Goal: Transaction & Acquisition: Purchase product/service

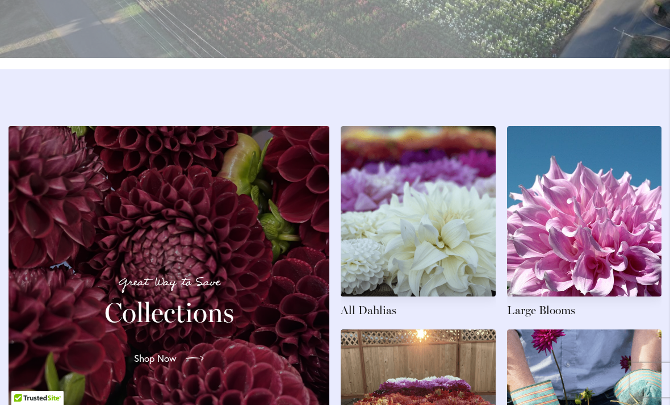
scroll to position [1586, 0]
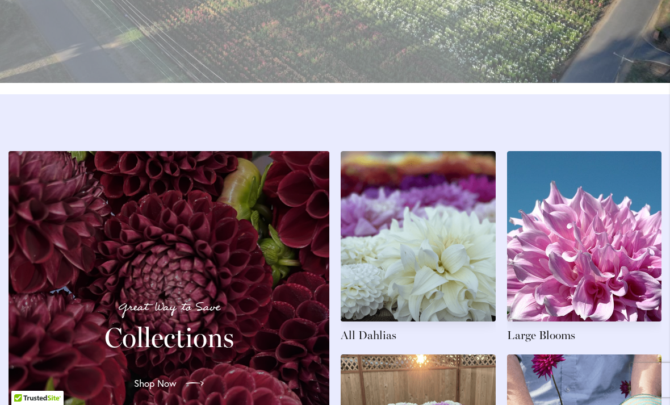
click at [453, 284] on link at bounding box center [417, 247] width 155 height 192
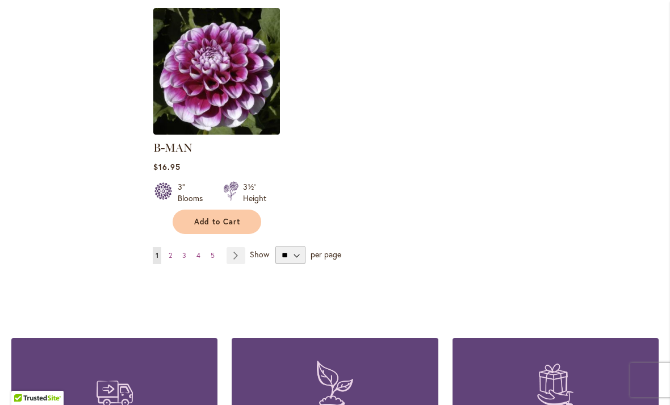
scroll to position [1468, 0]
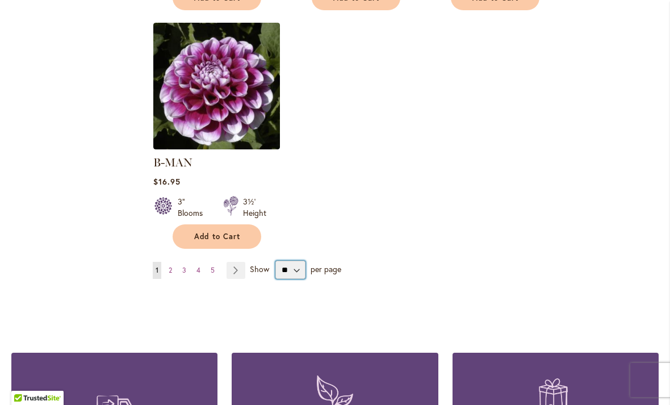
click at [299, 260] on select "** ** ** **" at bounding box center [290, 269] width 30 height 18
select select "**"
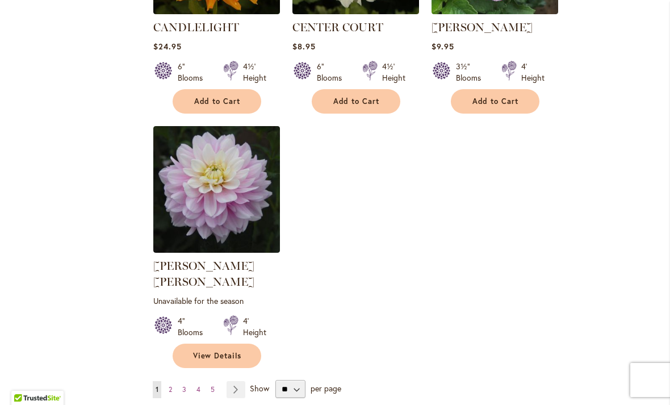
scroll to position [5209, 0]
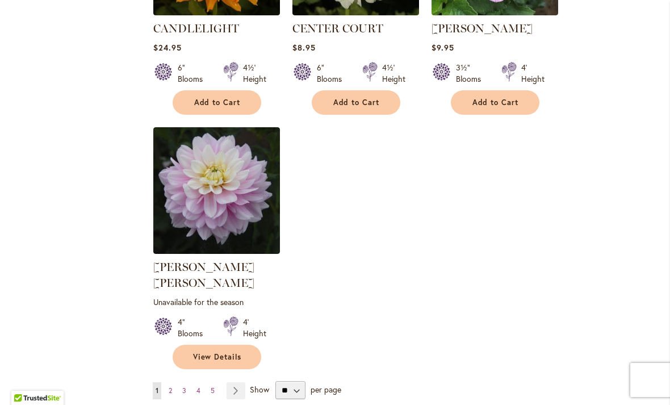
click at [236, 382] on link "Page Next" at bounding box center [235, 390] width 19 height 17
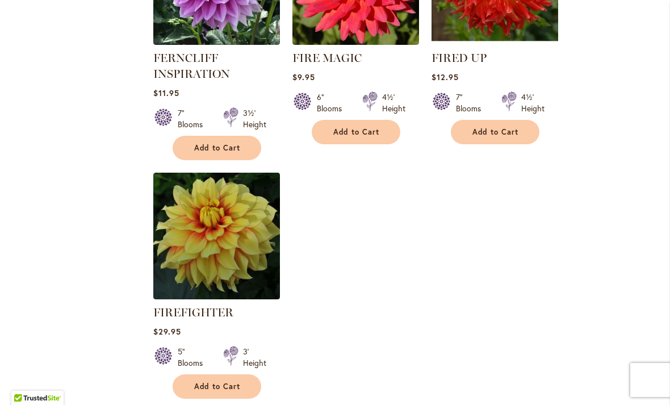
scroll to position [5297, 0]
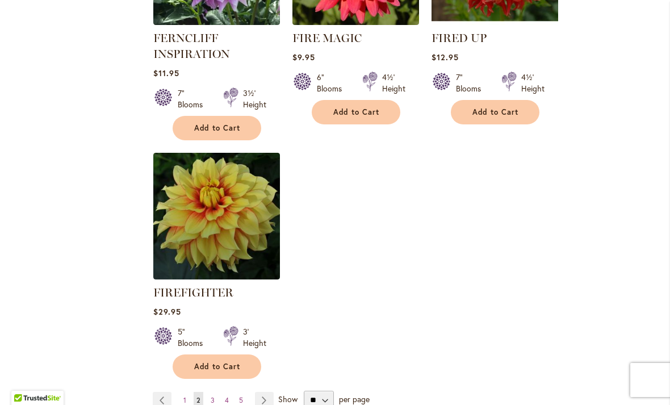
click at [265, 392] on link "Page Next" at bounding box center [264, 400] width 19 height 17
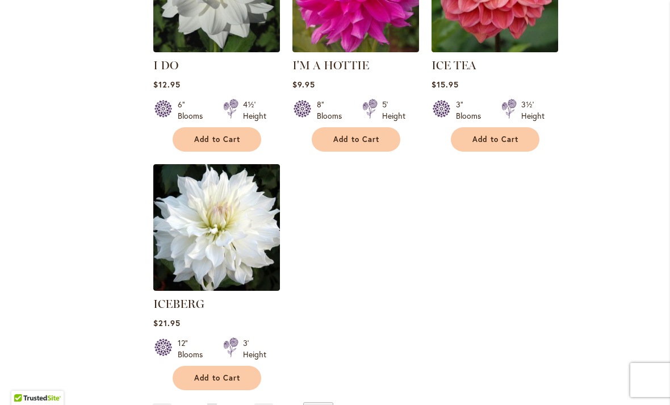
scroll to position [5316, 0]
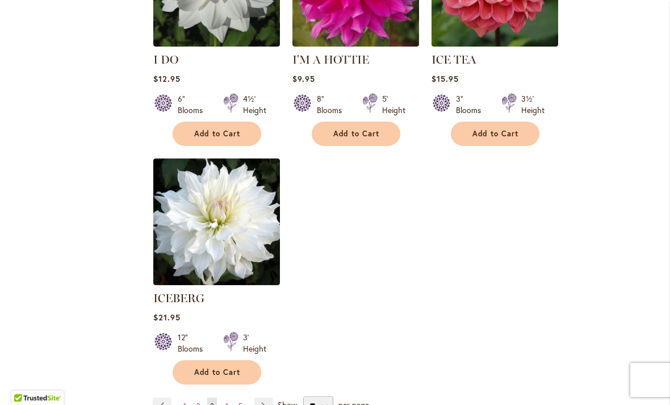
click at [268, 397] on link "Page Next" at bounding box center [263, 405] width 19 height 17
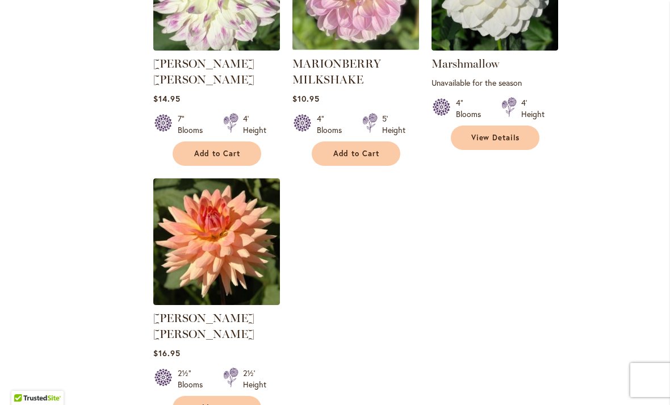
scroll to position [5289, 0]
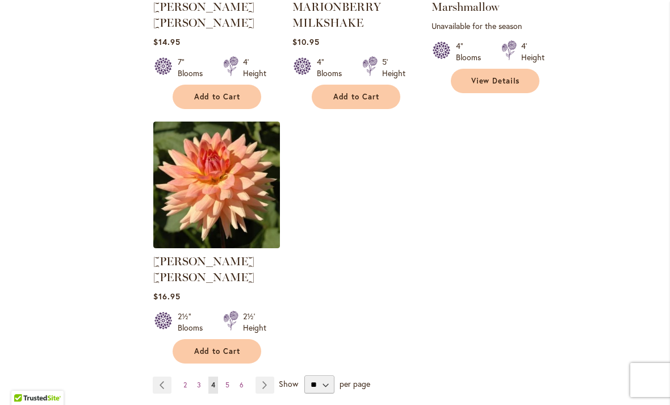
click at [270, 376] on link "Page Next" at bounding box center [264, 384] width 19 height 17
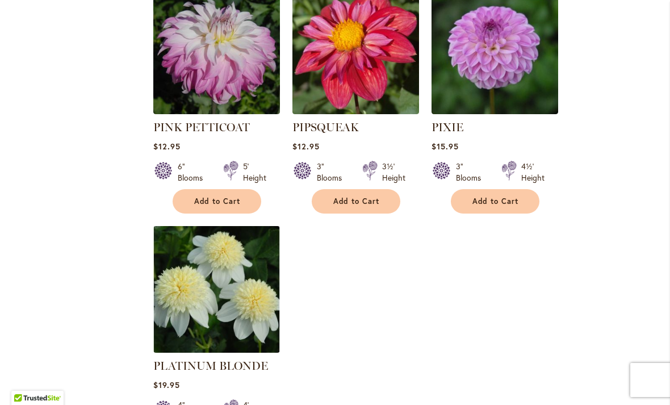
scroll to position [5207, 0]
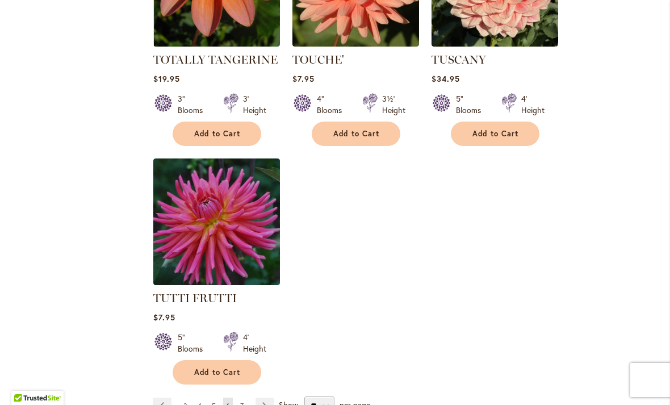
scroll to position [5186, 0]
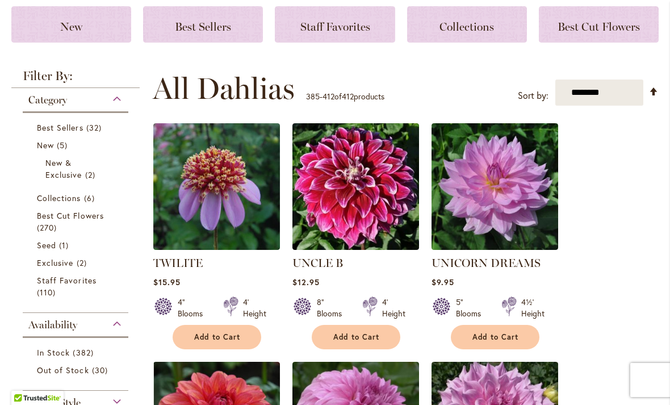
scroll to position [116, 0]
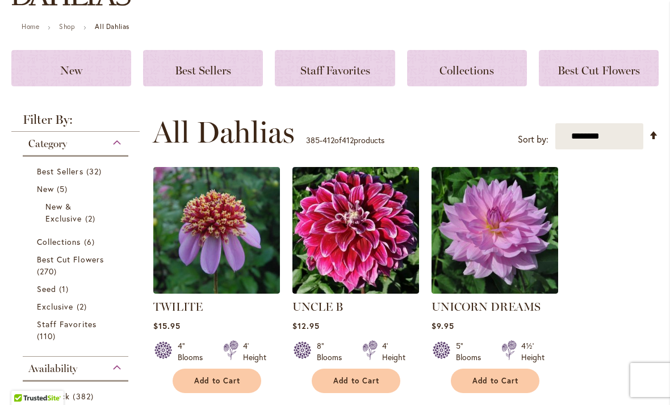
click at [64, 322] on span "Staff Favorites" at bounding box center [67, 323] width 60 height 11
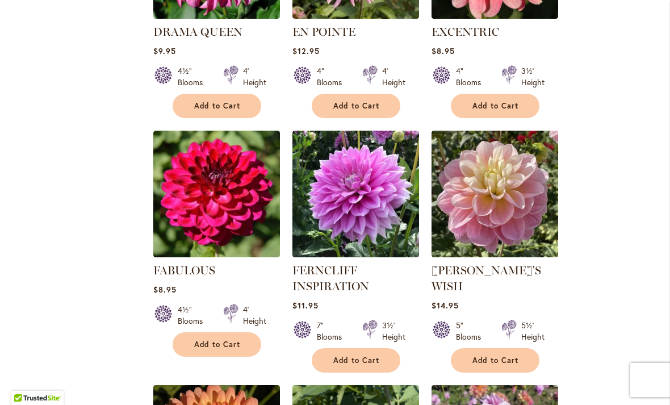
scroll to position [3064, 0]
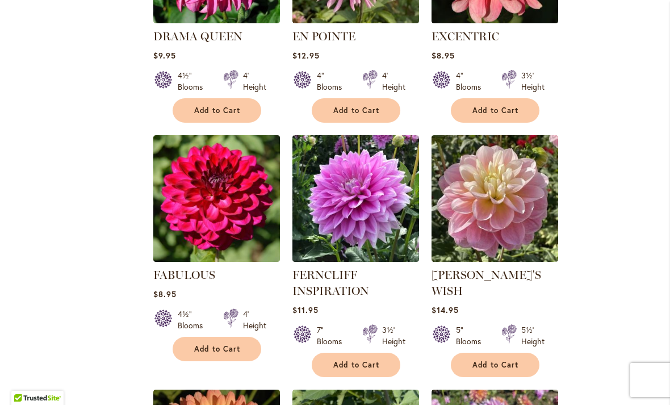
click at [369, 268] on link "FERNCLIFF INSPIRATION" at bounding box center [330, 283] width 77 height 30
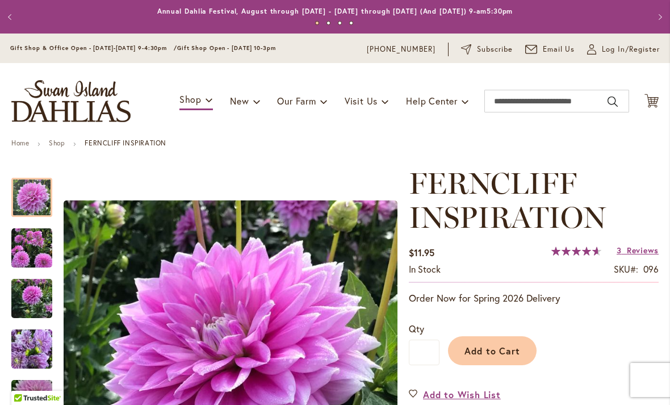
click at [43, 247] on img "Ferncliff Inspiration" at bounding box center [31, 248] width 41 height 41
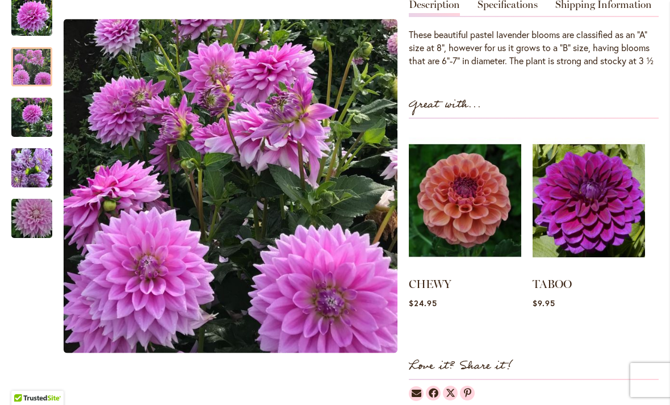
scroll to position [385, 0]
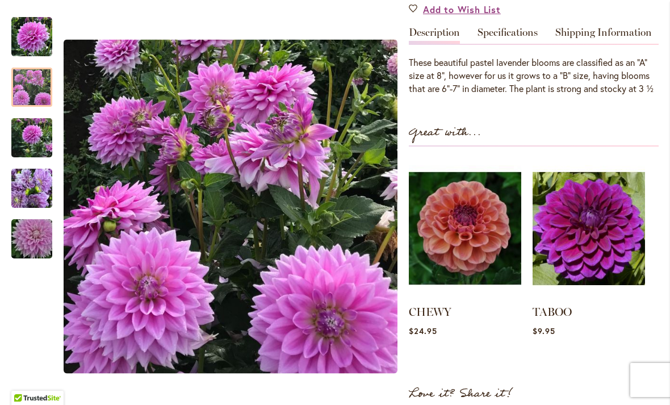
click at [47, 245] on img "Ferncliff Inspiration" at bounding box center [32, 239] width 82 height 54
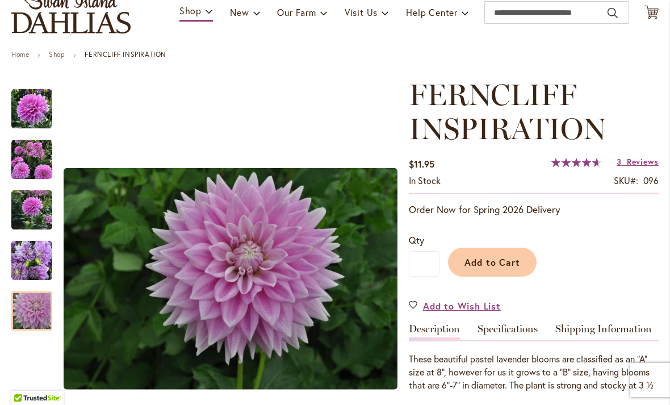
scroll to position [88, 0]
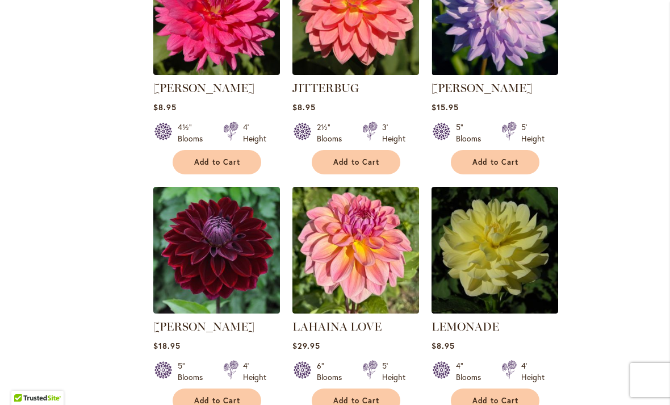
scroll to position [4967, 0]
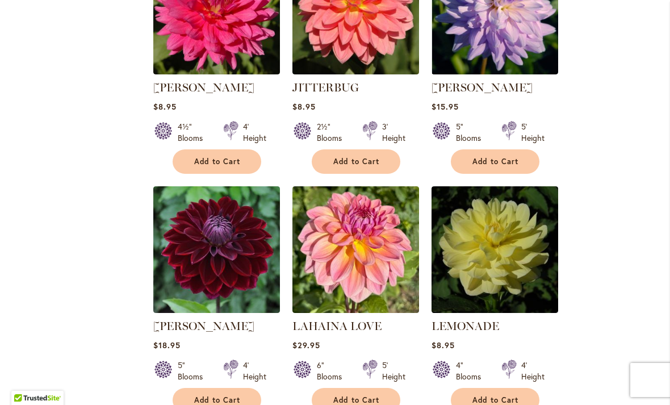
click at [369, 186] on img at bounding box center [355, 249] width 127 height 127
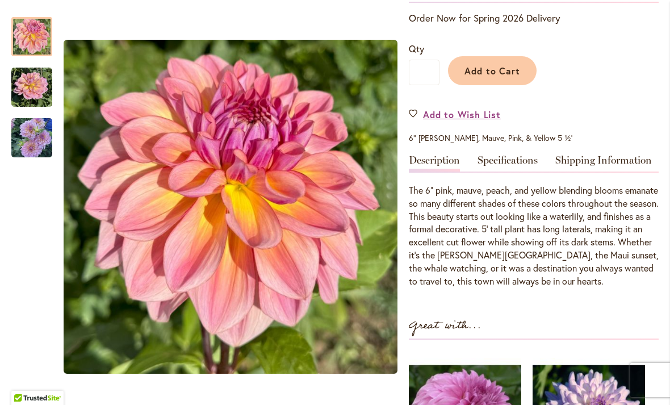
scroll to position [247, 0]
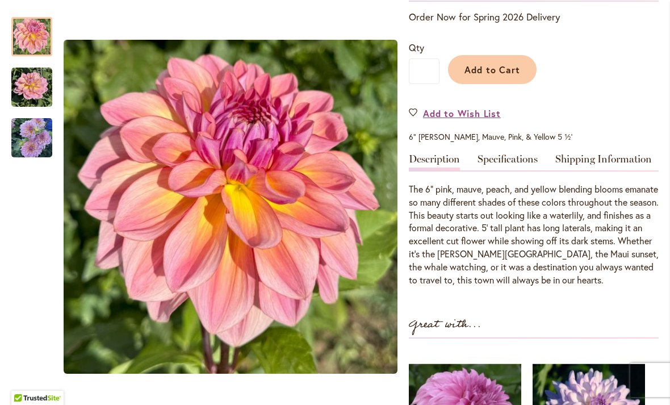
click at [39, 92] on img "LAHAINA LOVE" at bounding box center [31, 87] width 41 height 41
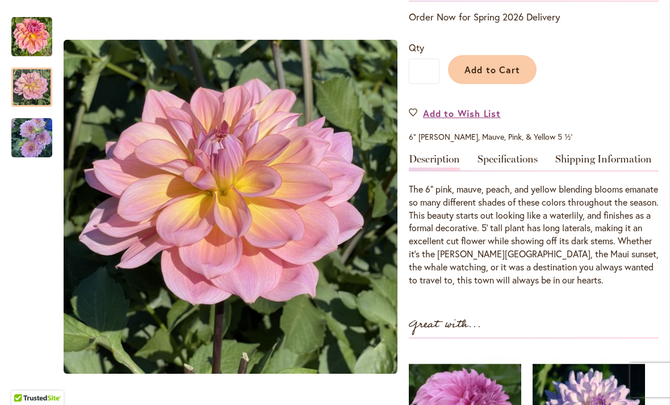
click at [37, 133] on img "LAHAINA LOVE" at bounding box center [31, 137] width 41 height 43
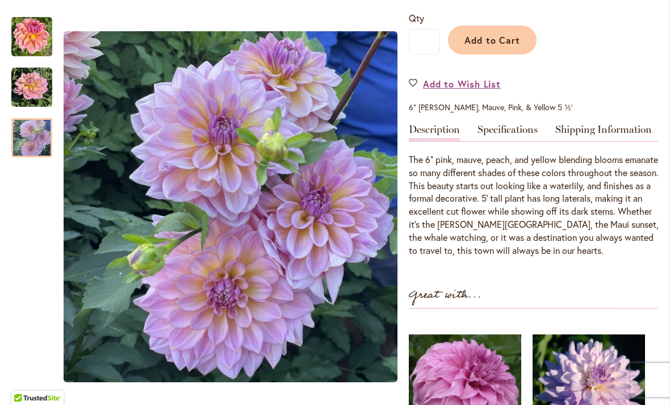
scroll to position [268, 0]
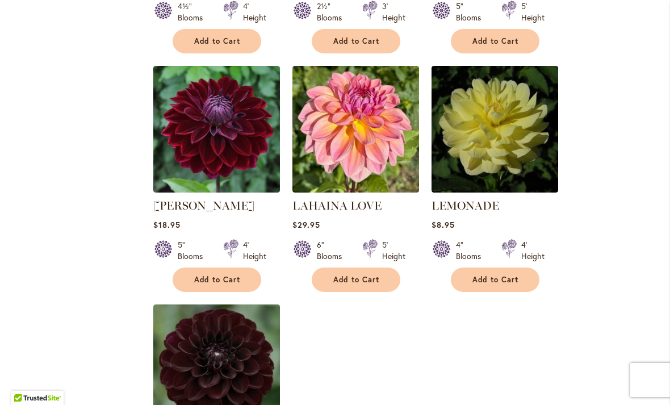
scroll to position [5091, 0]
